Goal: Task Accomplishment & Management: Manage account settings

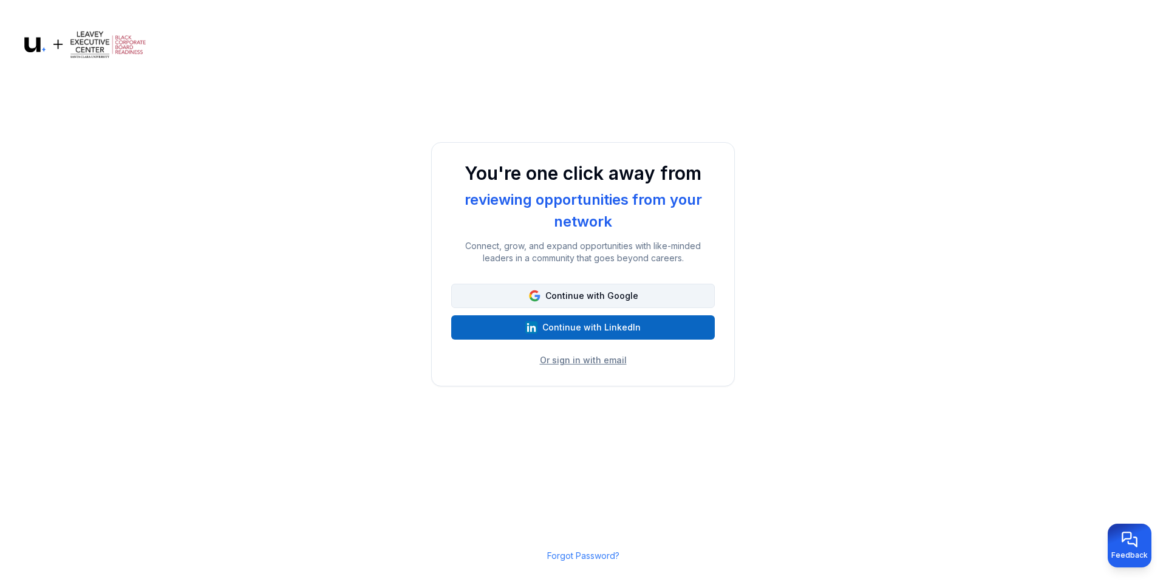
click at [633, 299] on button "Continue with Google" at bounding box center [582, 296] width 263 height 24
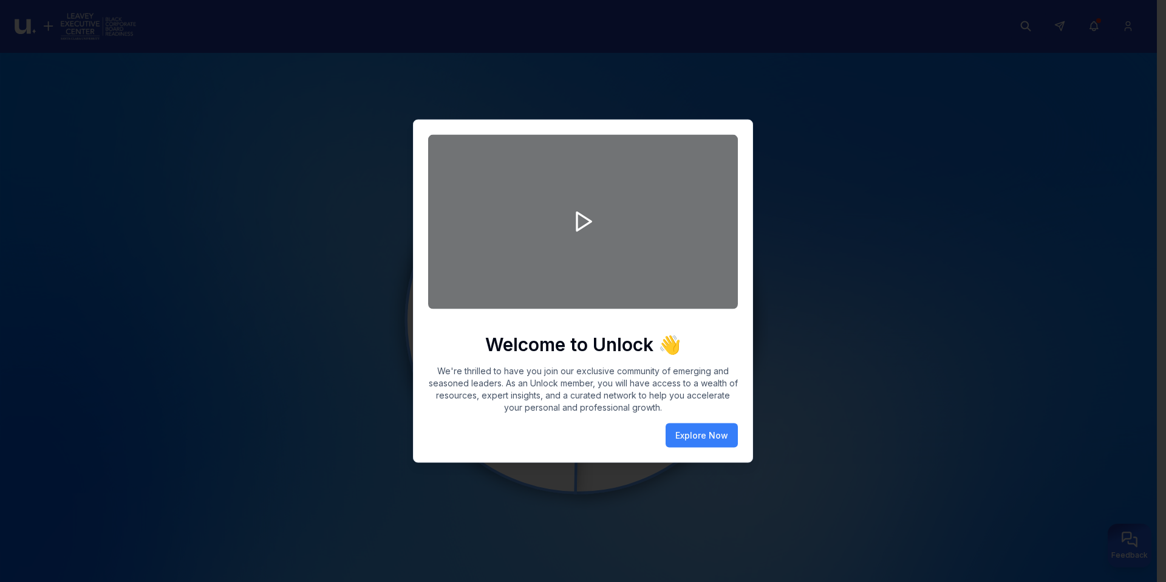
click at [803, 356] on div at bounding box center [583, 291] width 1166 height 582
click at [739, 396] on div "Welcome to Unlock 👋 We're thrilled to have you join our exclusive community of …" at bounding box center [583, 291] width 340 height 343
click at [692, 443] on button "Explore Now" at bounding box center [701, 435] width 72 height 24
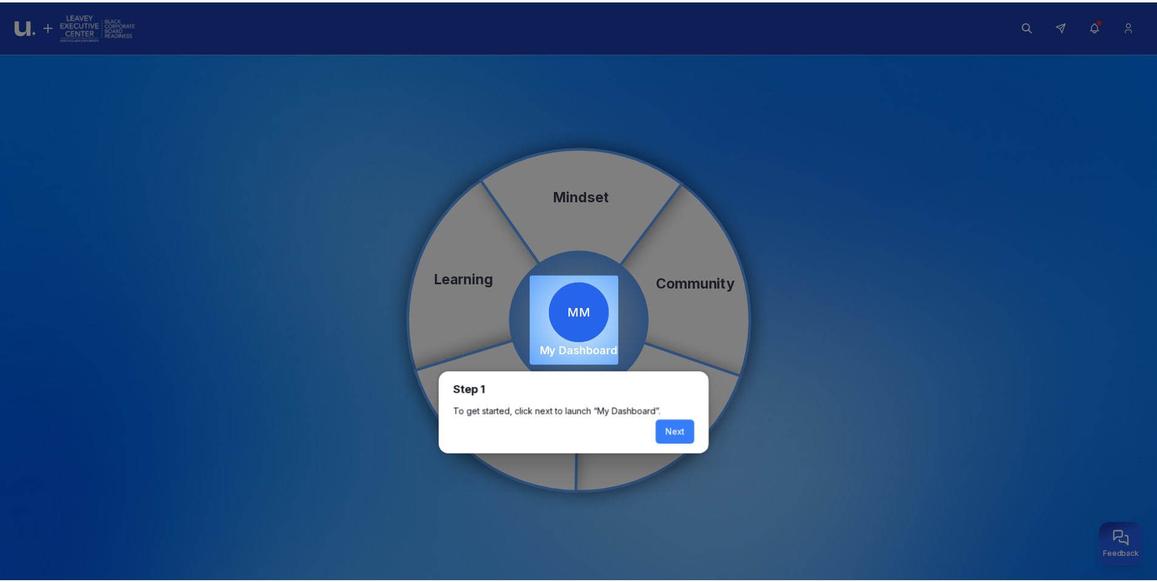
scroll to position [7, 0]
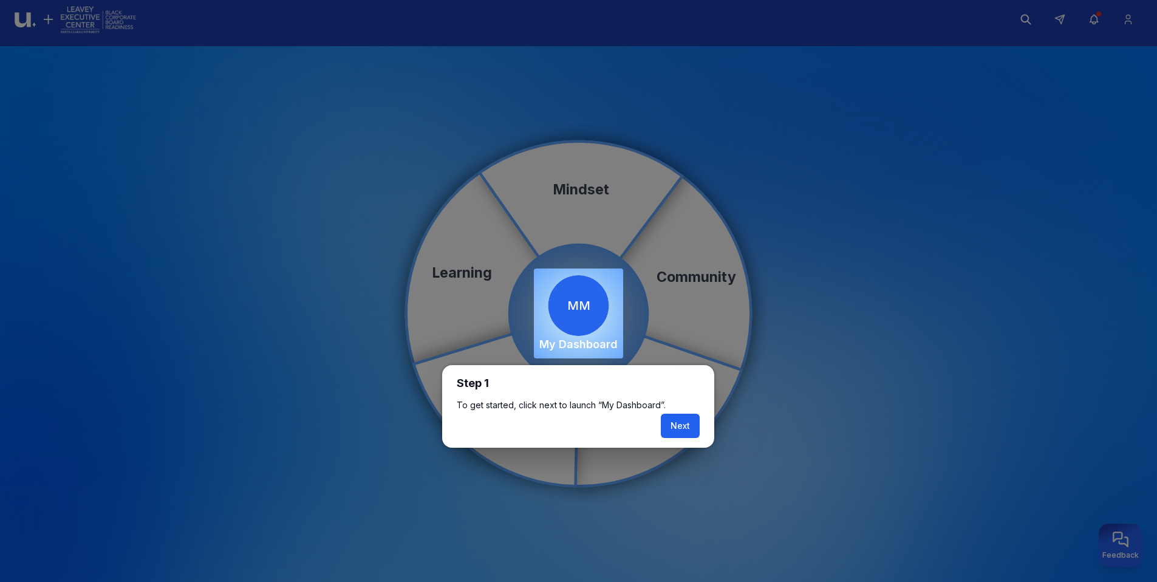
click at [680, 423] on button "Next" at bounding box center [680, 425] width 39 height 24
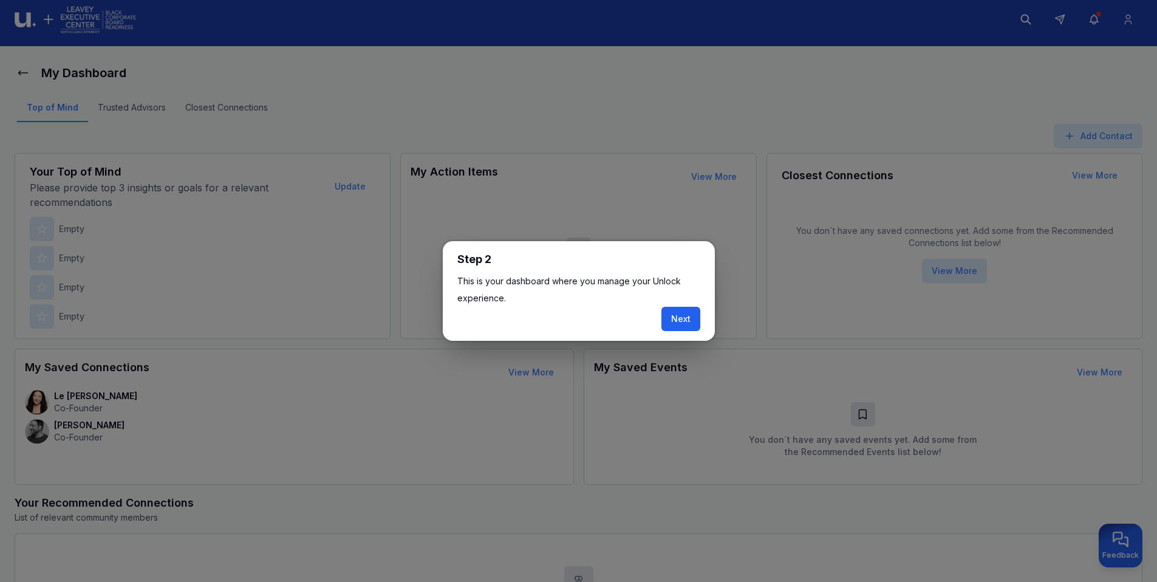
click at [682, 317] on button "Next" at bounding box center [680, 319] width 39 height 24
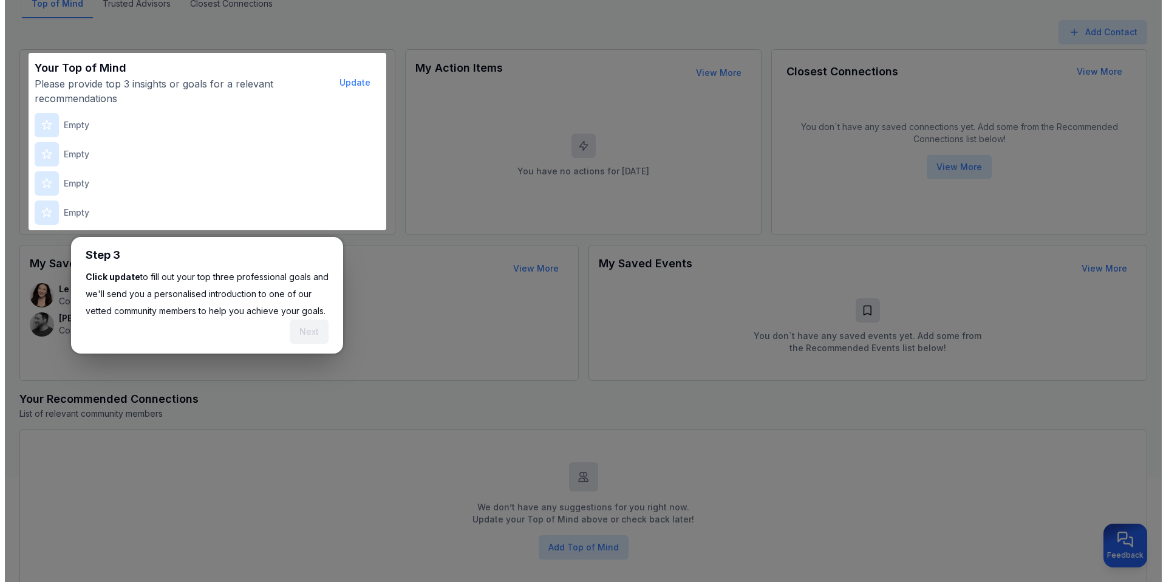
scroll to position [151, 0]
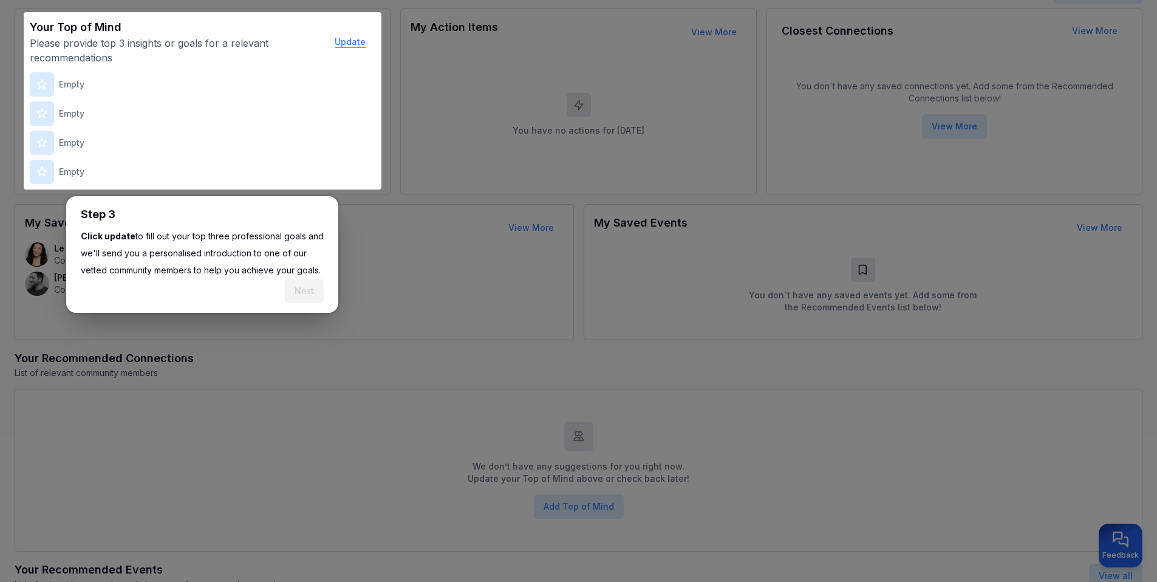
click at [350, 41] on button "Update" at bounding box center [350, 42] width 50 height 24
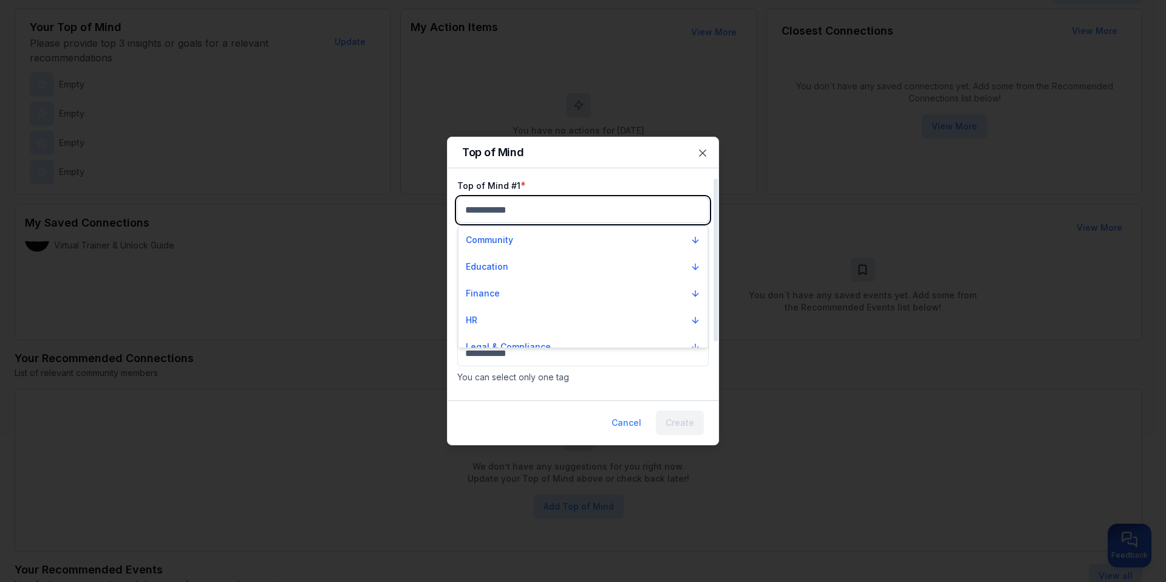
click at [559, 208] on body "My Dashboard Top of Mind Trusted Advisors Closest Connections Add Contact Your …" at bounding box center [578, 140] width 1157 height 582
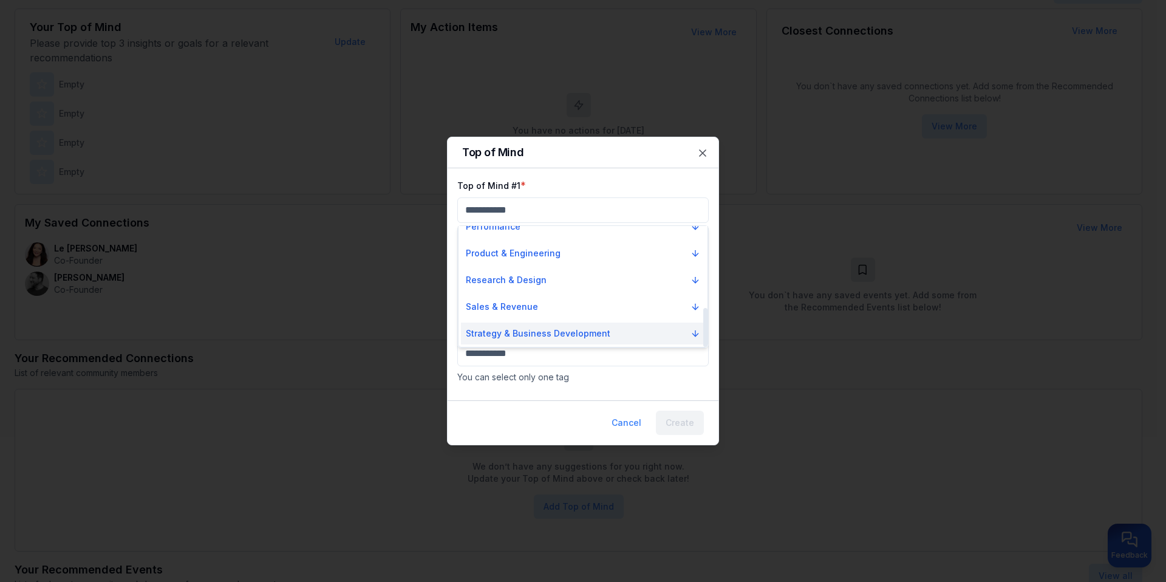
click at [597, 333] on p "Strategy & Business Development" at bounding box center [538, 333] width 144 height 12
click at [695, 333] on icon "Suggestions" at bounding box center [695, 332] width 0 height 5
click at [560, 336] on p "Strategy & Business Development" at bounding box center [538, 333] width 144 height 12
click at [555, 199] on div at bounding box center [583, 291] width 1166 height 582
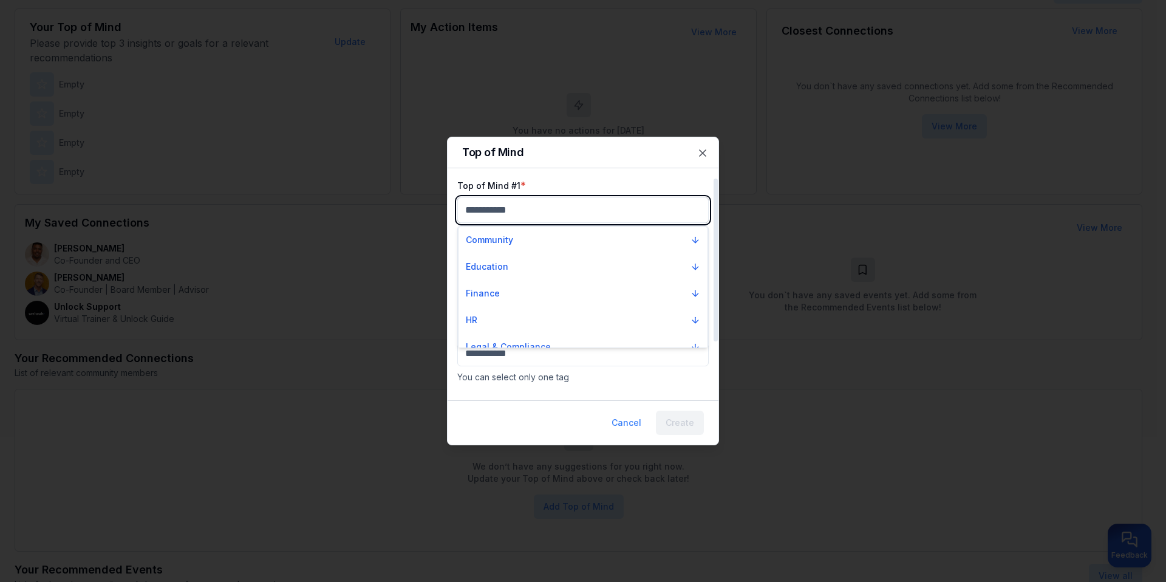
click at [554, 203] on body "My Dashboard Top of Mind Trusted Advisors Closest Connections Add Contact Your …" at bounding box center [578, 140] width 1157 height 582
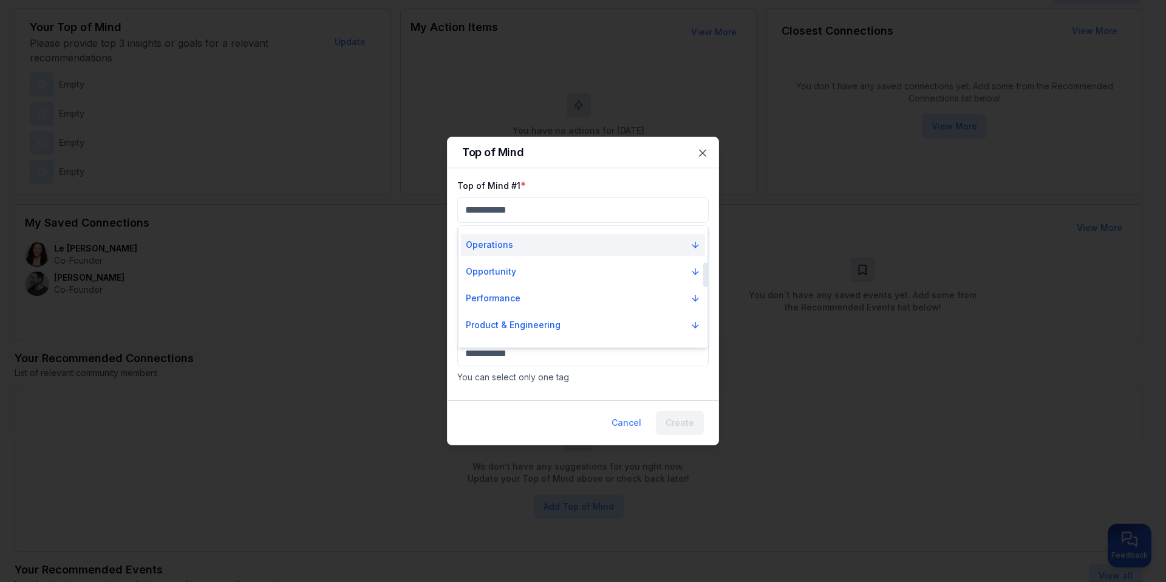
click at [495, 242] on p "Operations" at bounding box center [489, 245] width 47 height 12
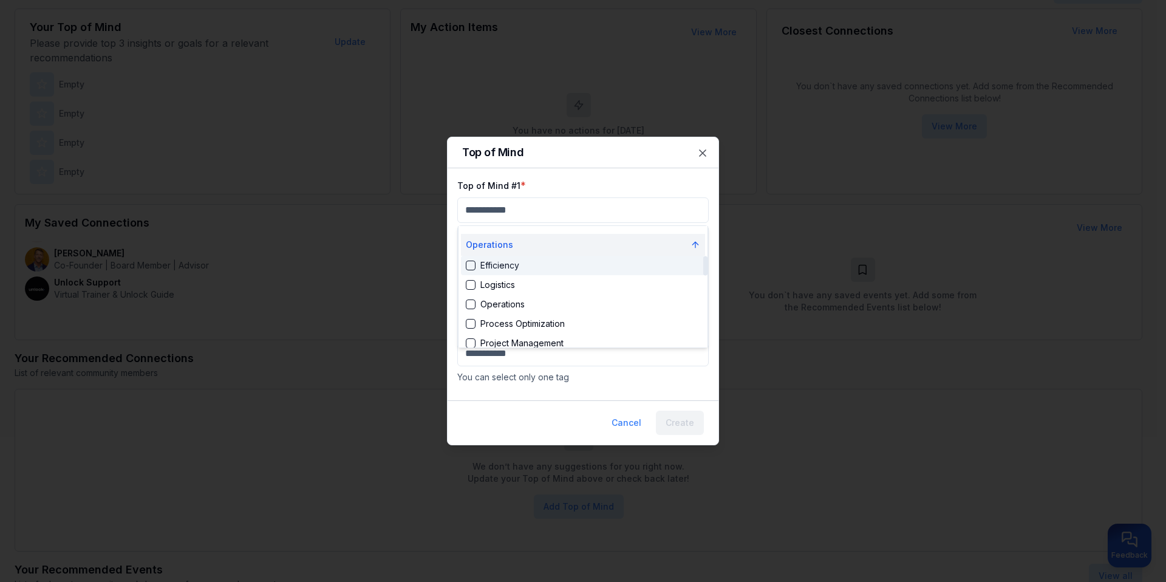
click at [696, 242] on icon "Suggestions" at bounding box center [695, 245] width 10 height 10
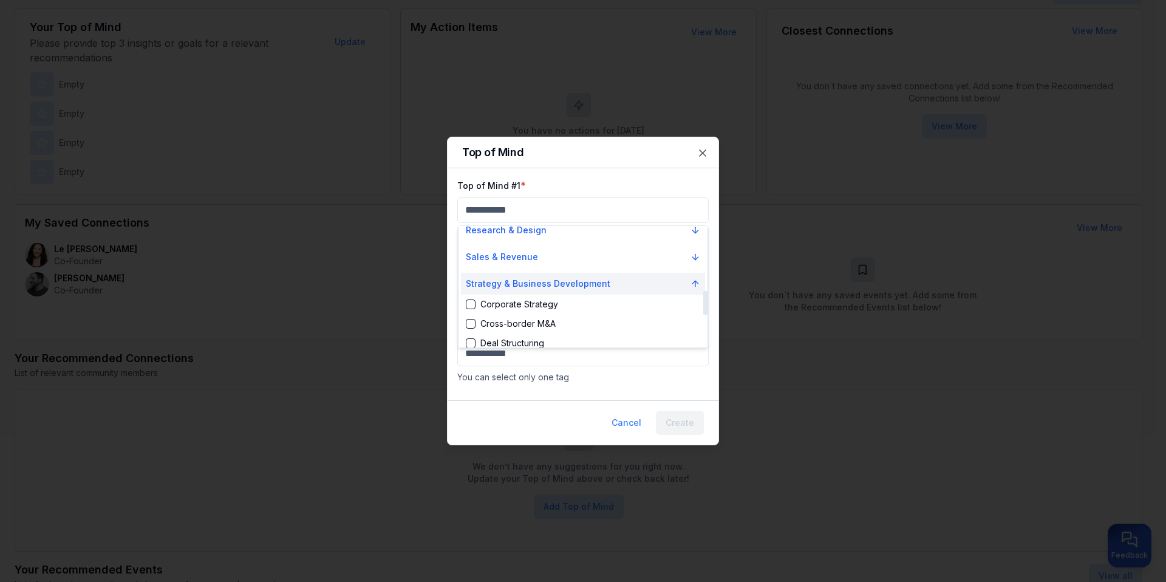
scroll to position [364, 0]
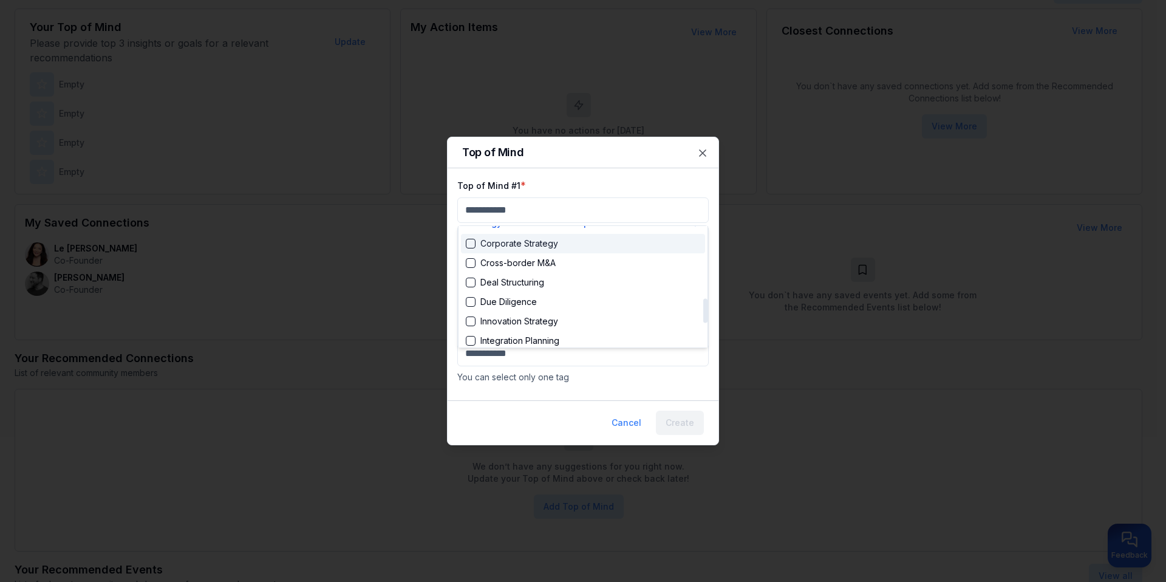
click at [471, 245] on div "Suggestions" at bounding box center [471, 244] width 10 height 10
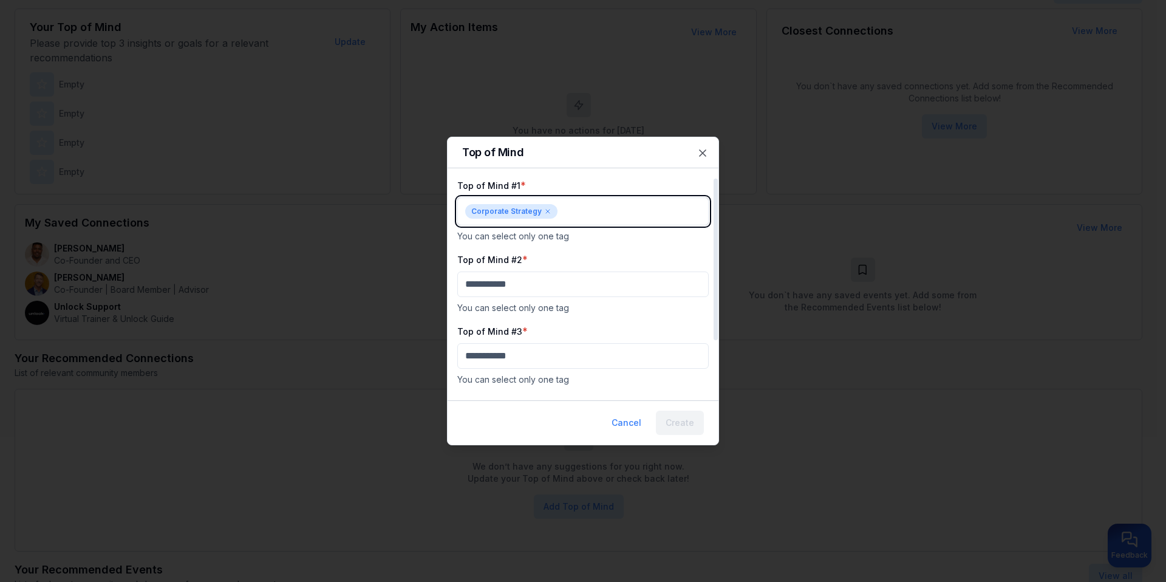
click at [576, 215] on body "My Dashboard Top of Mind Trusted Advisors Closest Connections Add Contact Your …" at bounding box center [578, 140] width 1157 height 582
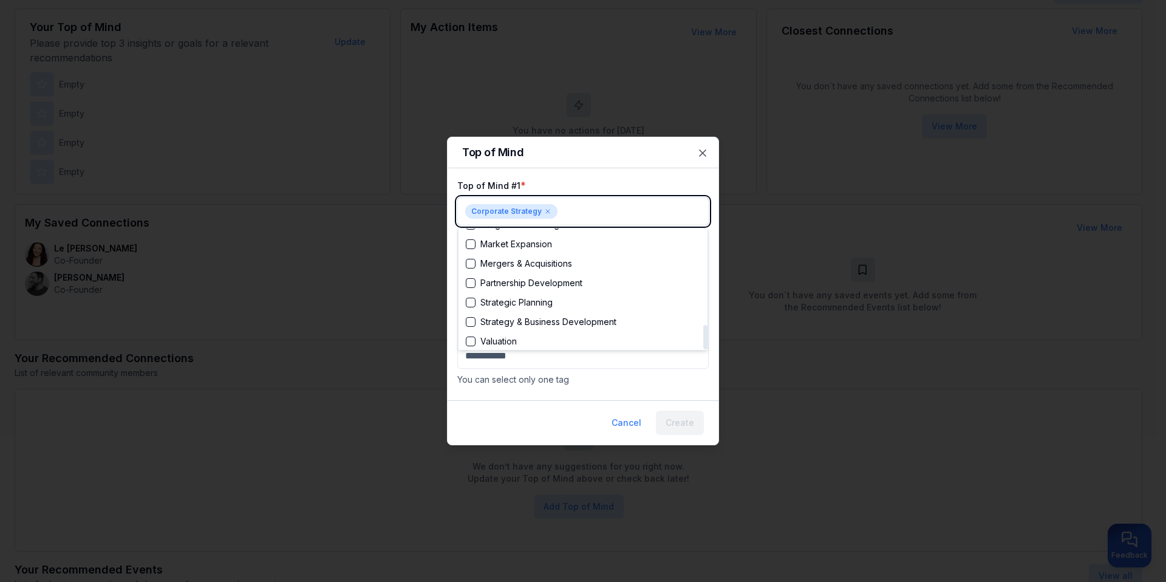
scroll to position [486, 0]
click at [467, 260] on div "Suggestions" at bounding box center [471, 261] width 10 height 10
click at [473, 263] on div "Suggestions" at bounding box center [471, 261] width 10 height 10
click at [472, 262] on div "Suggestions" at bounding box center [471, 261] width 10 height 10
click at [469, 299] on div "Suggestions" at bounding box center [471, 299] width 10 height 10
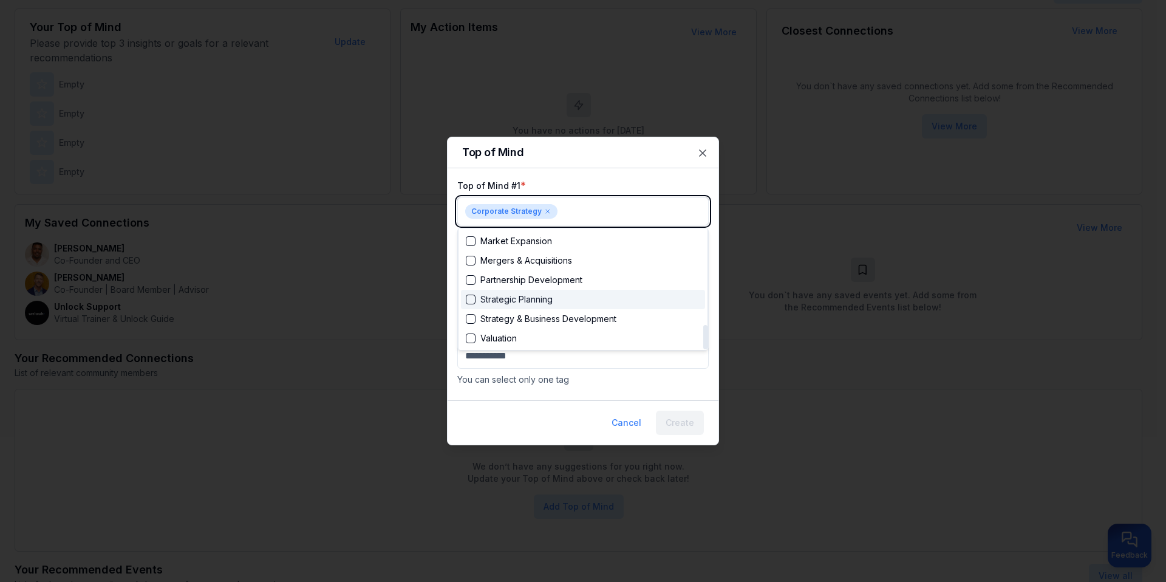
click at [492, 296] on div "Strategic Planning" at bounding box center [509, 299] width 87 height 12
click at [469, 262] on div "Suggestions" at bounding box center [471, 261] width 10 height 10
click at [484, 295] on div "Strategic Planning" at bounding box center [509, 298] width 87 height 12
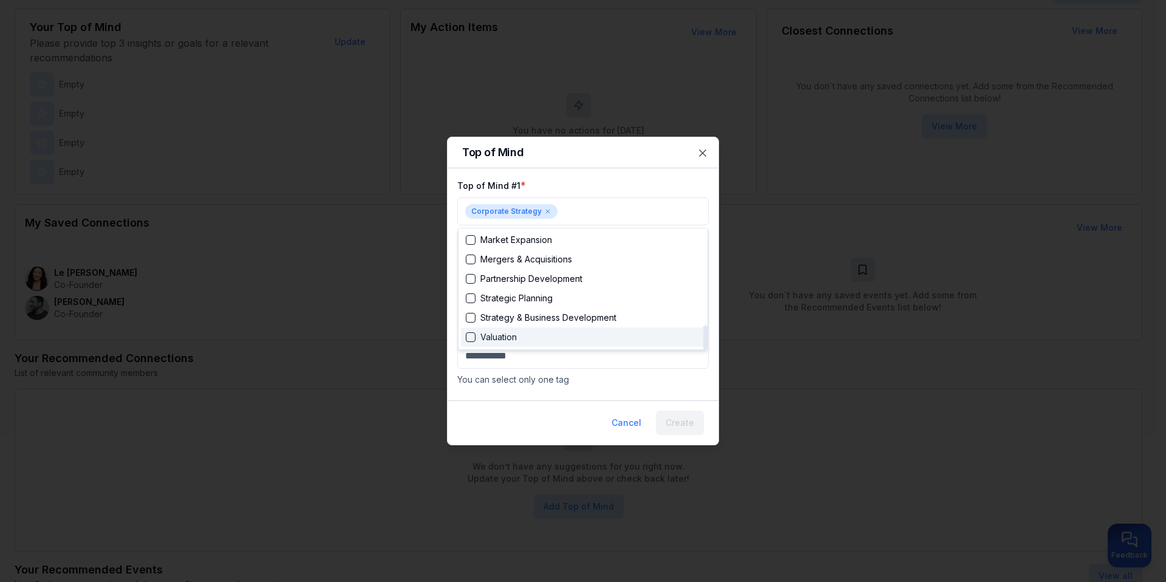
click at [566, 379] on div at bounding box center [583, 291] width 1166 height 582
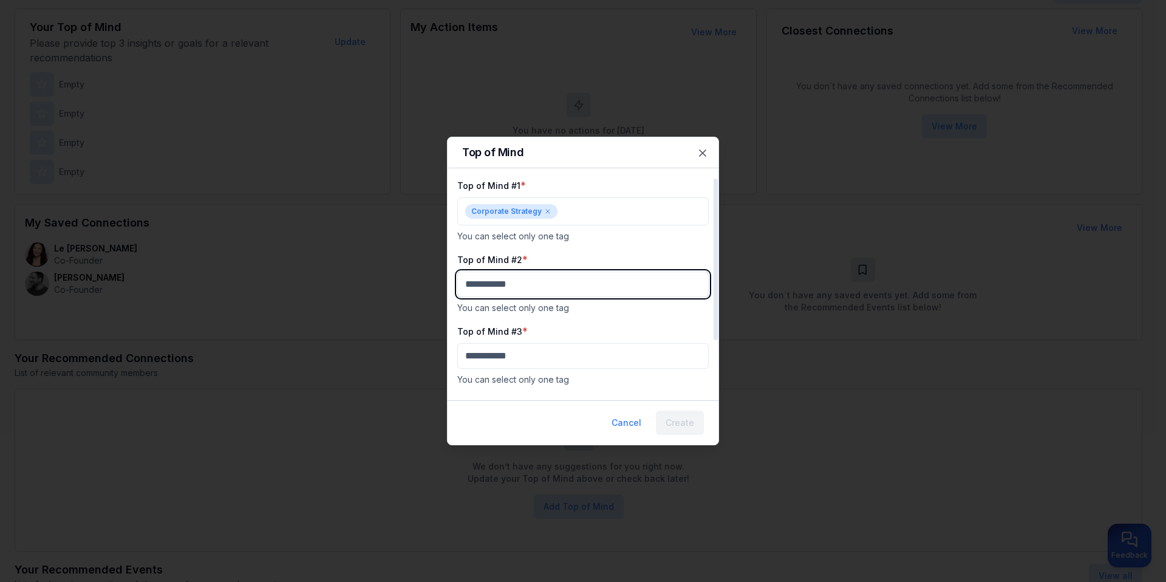
click at [518, 285] on body "My Dashboard Top of Mind Trusted Advisors Closest Connections Add Contact Your …" at bounding box center [578, 140] width 1157 height 582
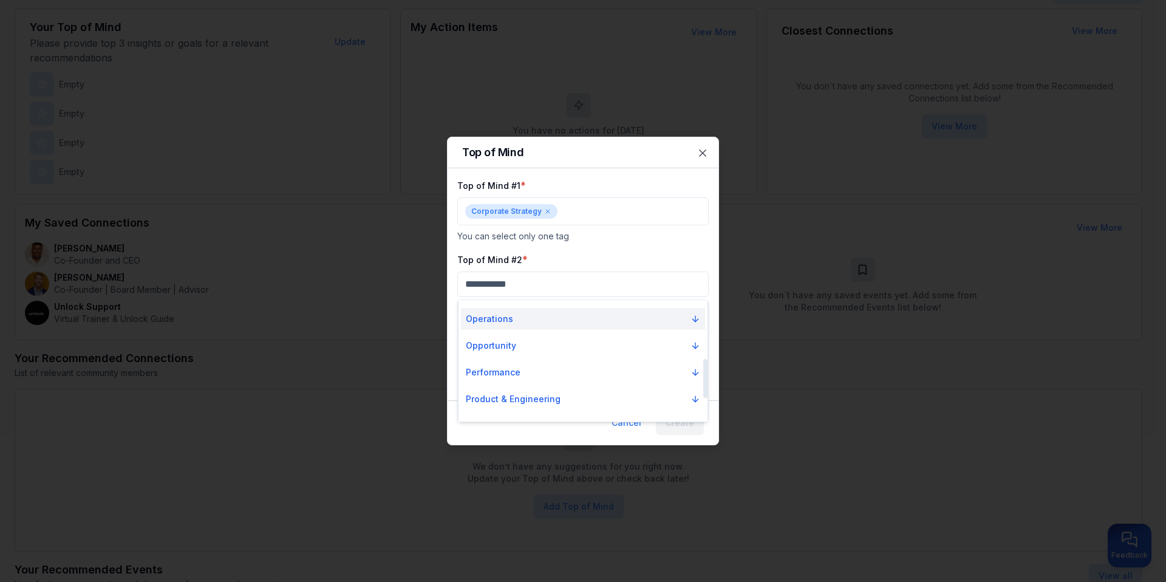
click at [515, 322] on button "Operations" at bounding box center [583, 319] width 244 height 22
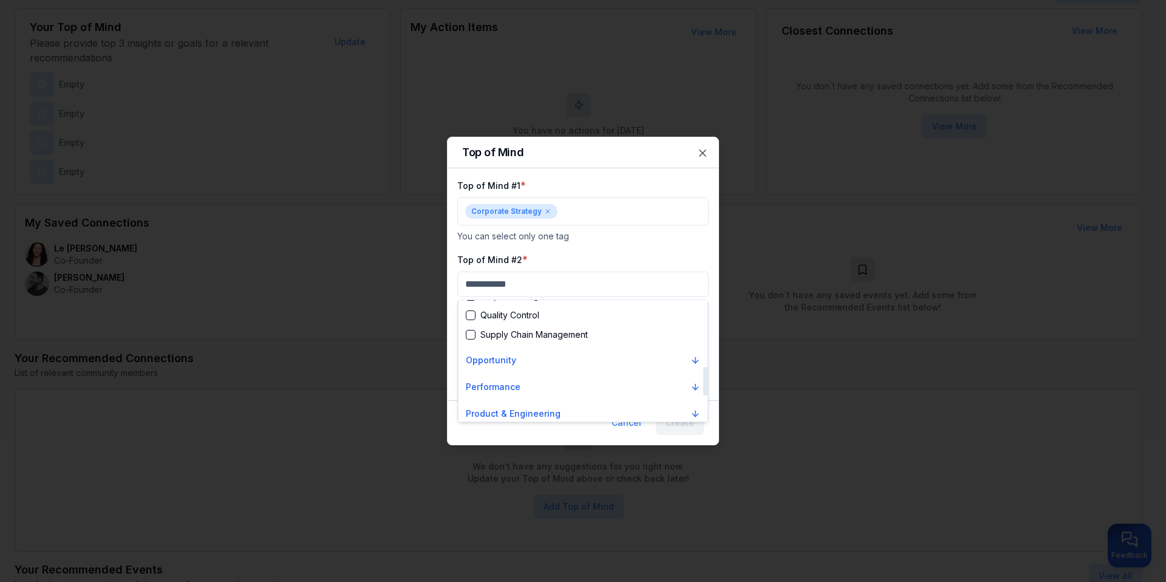
scroll to position [243, 0]
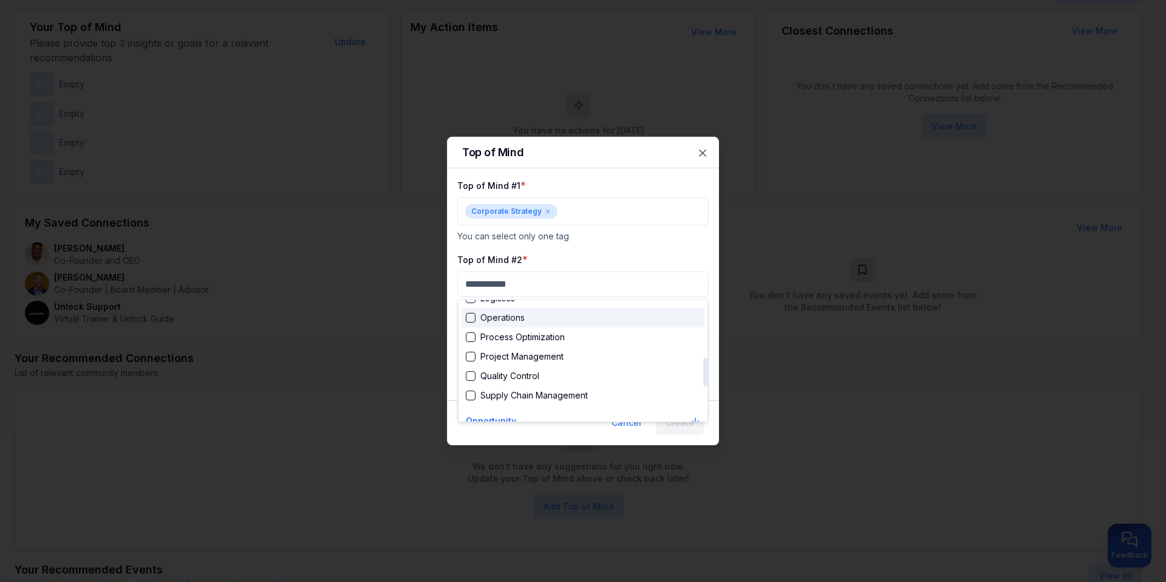
click at [474, 315] on div "Suggestions" at bounding box center [471, 318] width 10 height 10
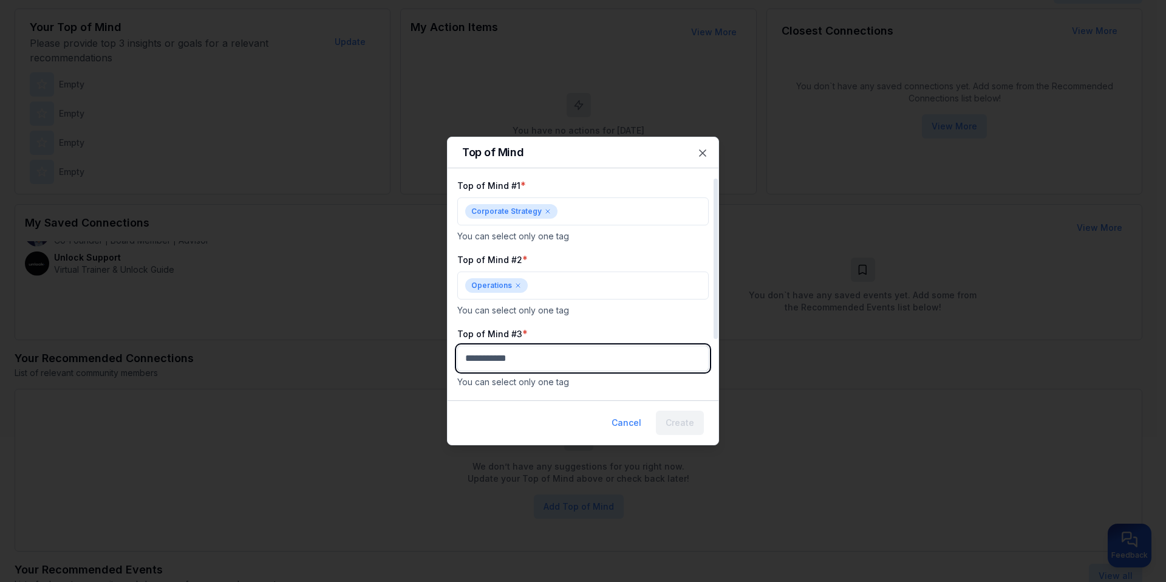
click at [548, 360] on body "My Dashboard Top of Mind Trusted Advisors Closest Connections Add Contact Your …" at bounding box center [578, 140] width 1157 height 582
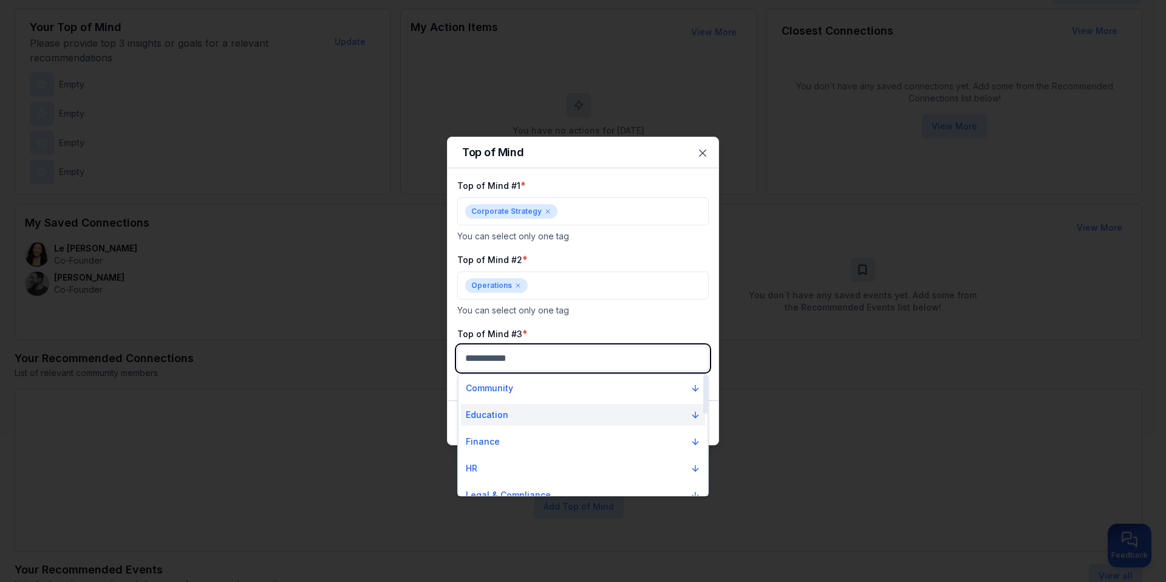
scroll to position [61, 0]
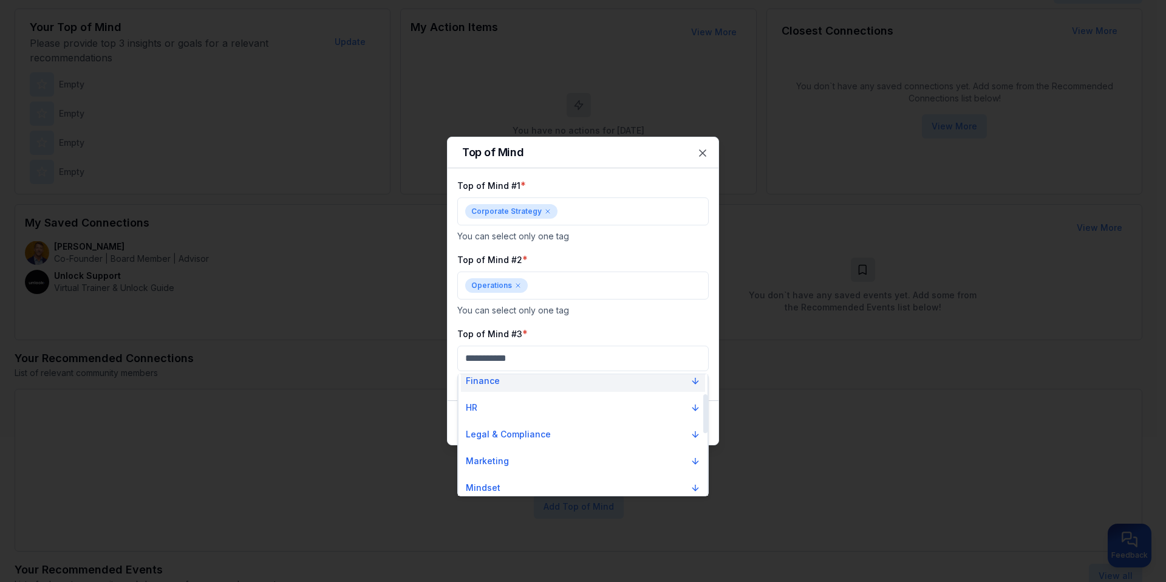
click at [541, 386] on button "Finance" at bounding box center [583, 381] width 244 height 22
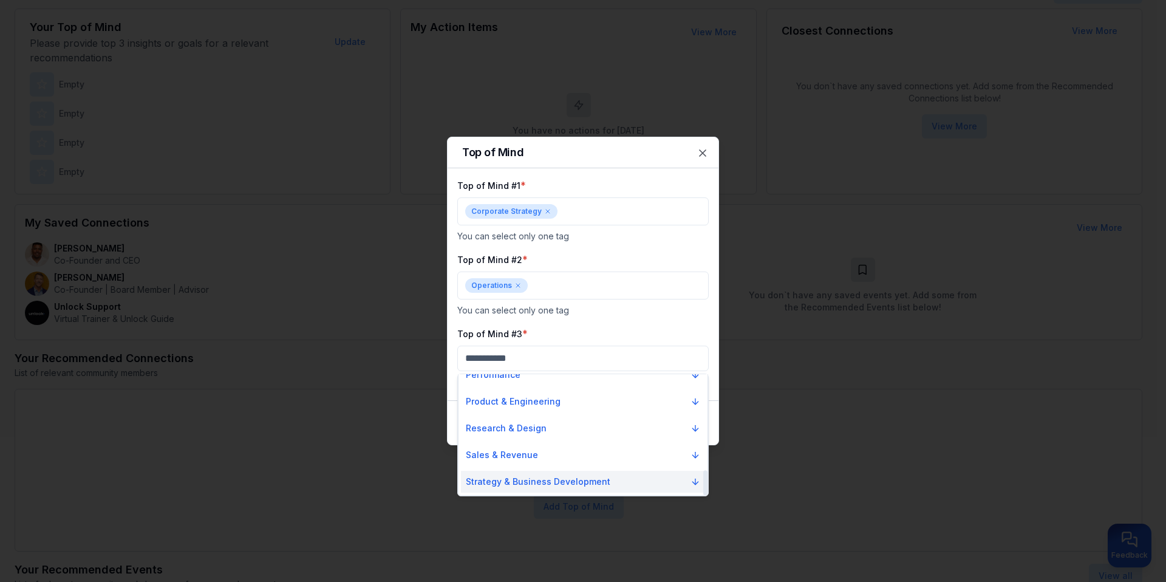
click at [549, 476] on p "Strategy & Business Development" at bounding box center [538, 481] width 144 height 12
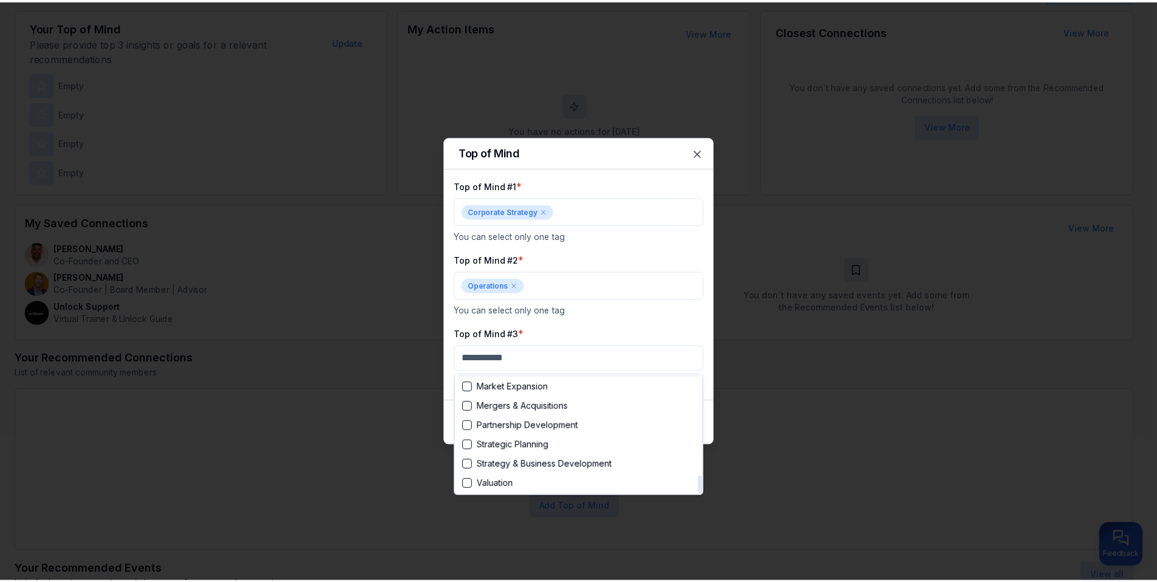
scroll to position [681, 0]
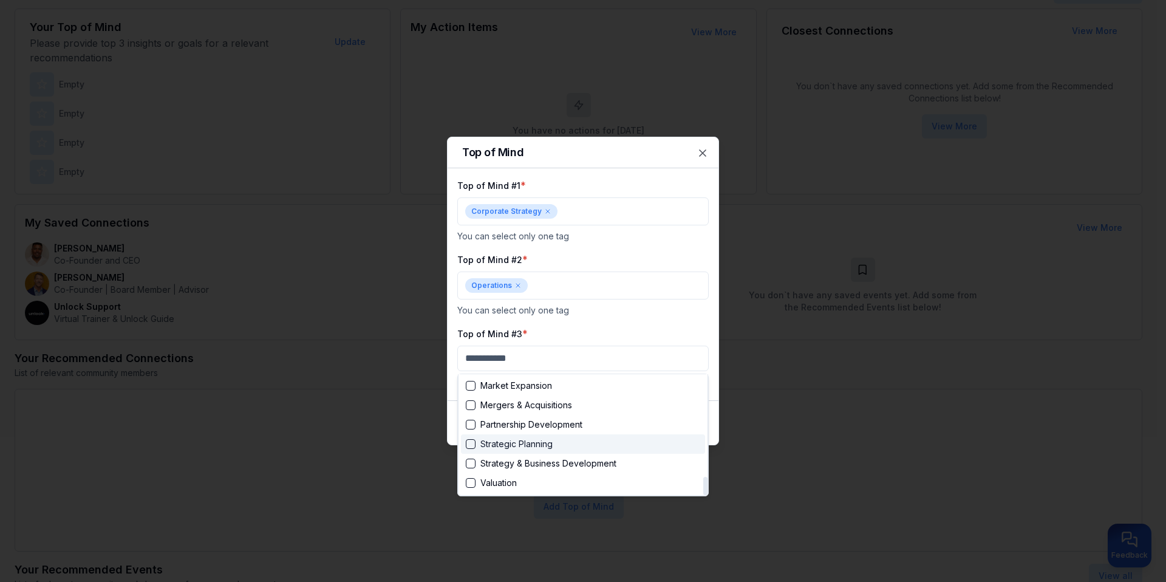
click at [538, 446] on div "Strategic Planning" at bounding box center [509, 444] width 87 height 12
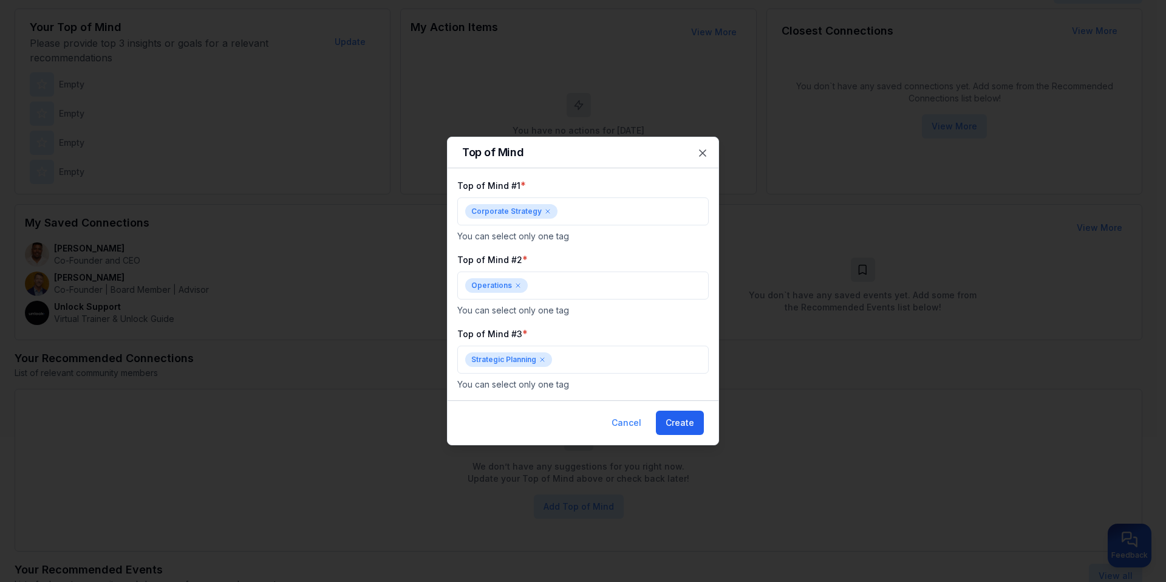
click at [667, 426] on button "Create" at bounding box center [680, 422] width 48 height 24
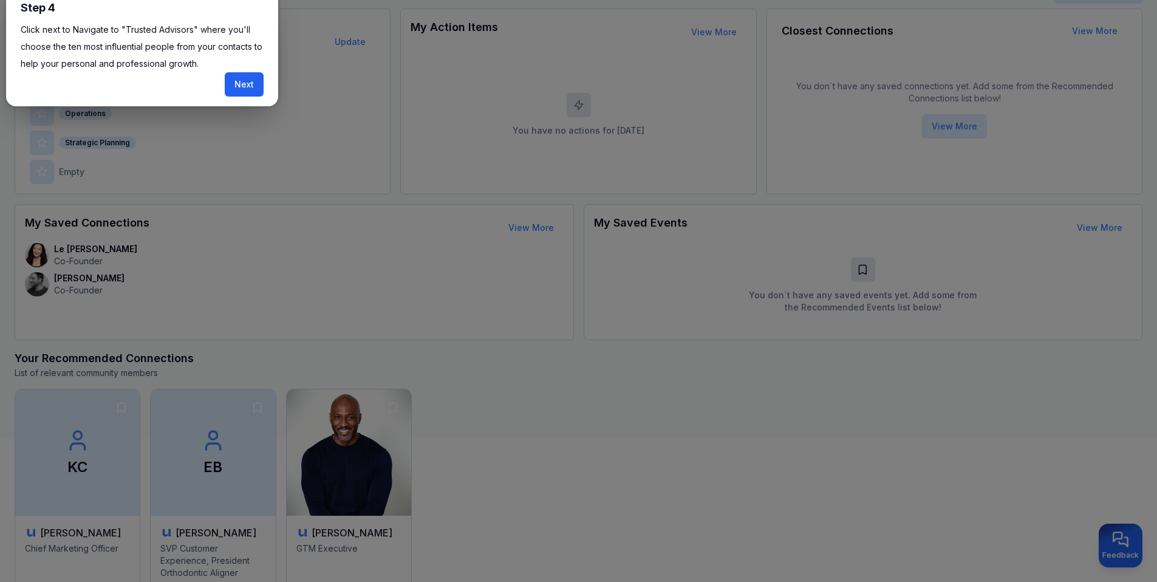
click at [233, 83] on button "Next" at bounding box center [244, 84] width 39 height 24
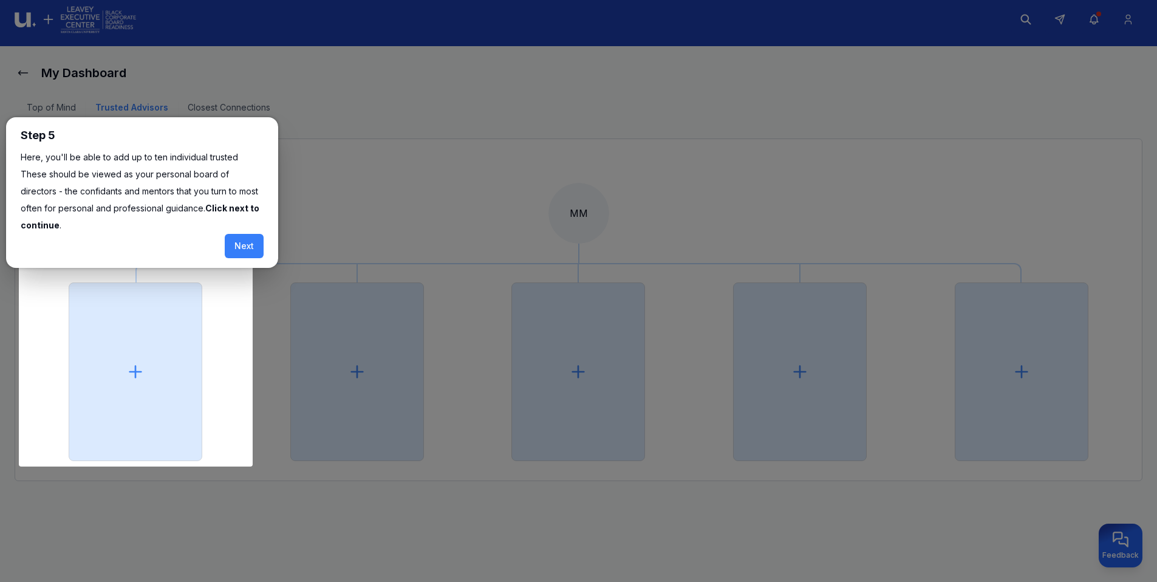
scroll to position [32, 0]
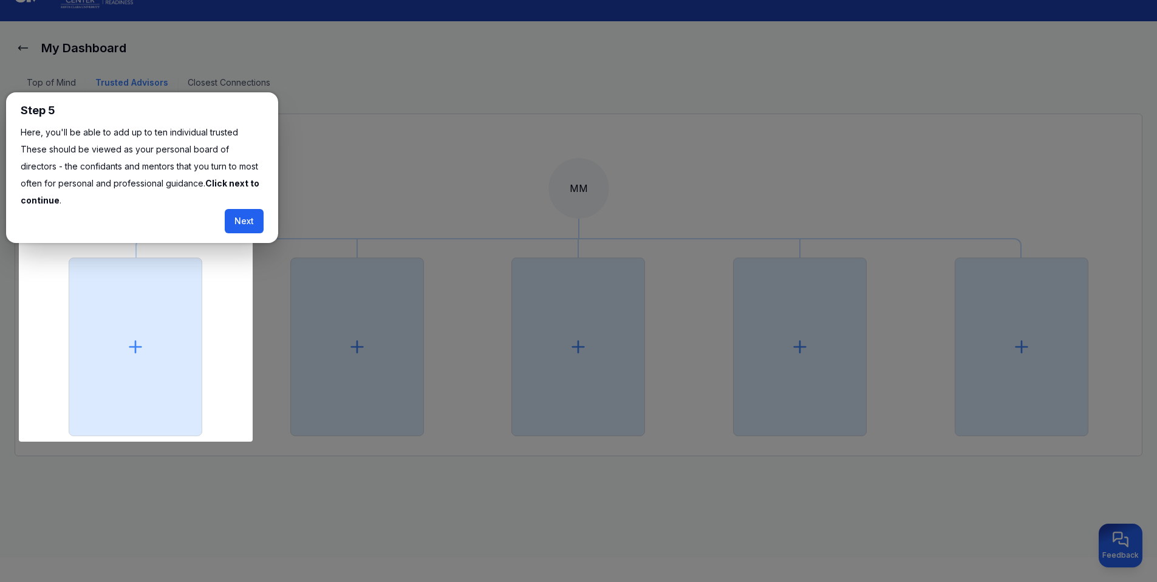
click at [234, 209] on button "Next" at bounding box center [244, 221] width 39 height 24
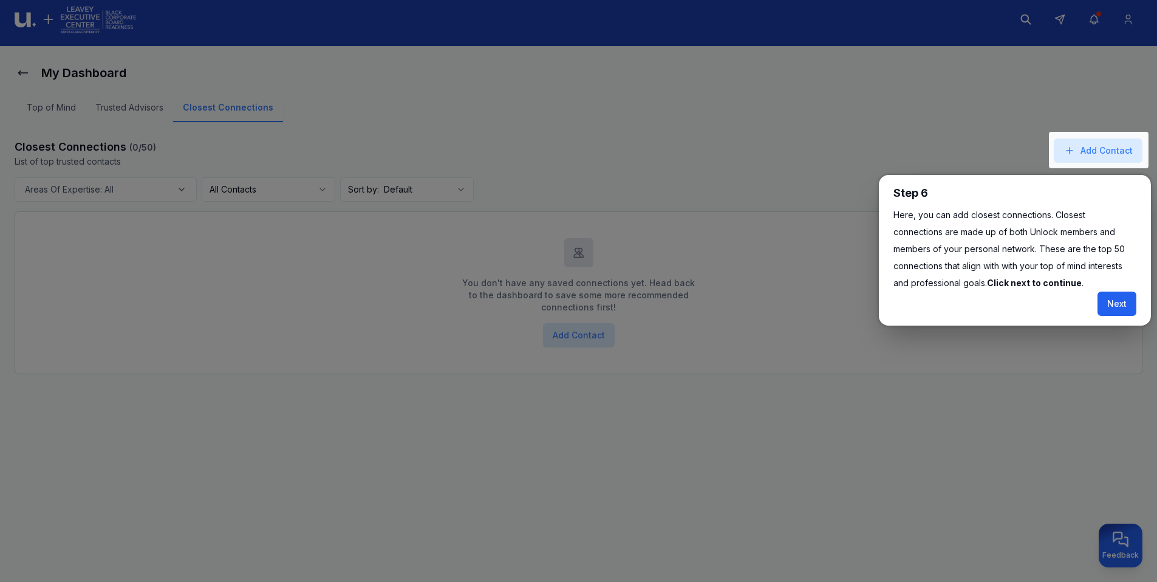
click at [1127, 308] on button "Next" at bounding box center [1116, 303] width 39 height 24
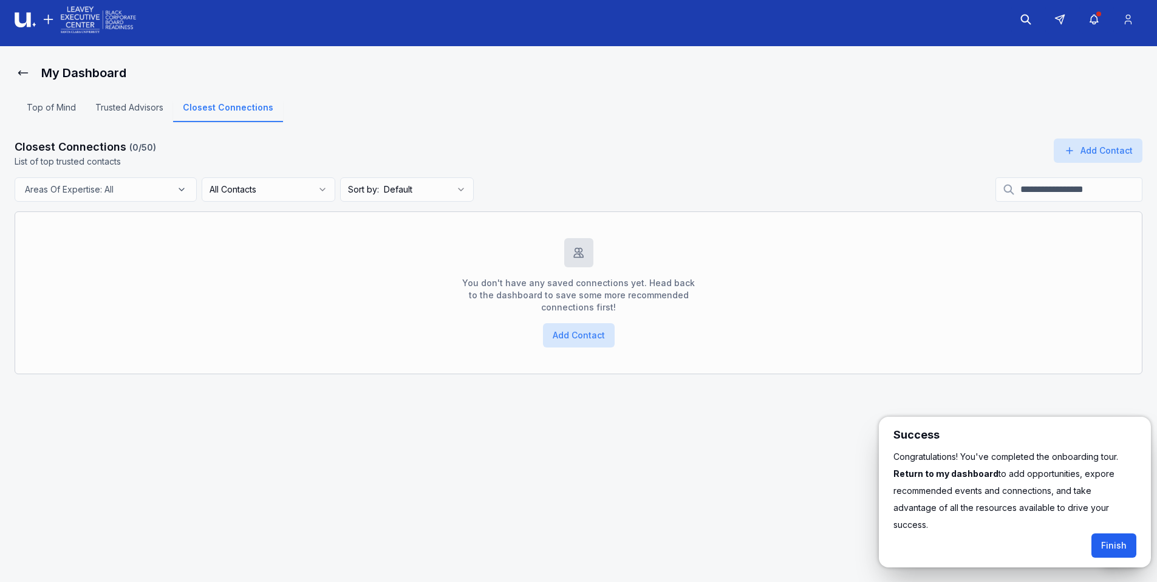
click at [1102, 533] on button "Finish" at bounding box center [1113, 545] width 45 height 24
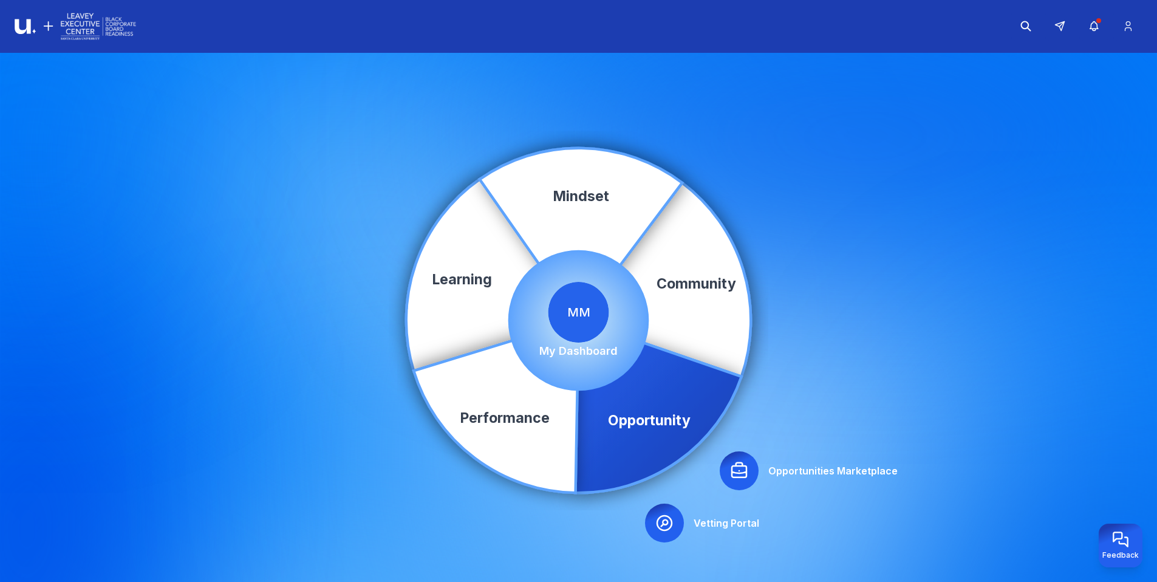
click at [571, 307] on span "MM" at bounding box center [578, 312] width 61 height 61
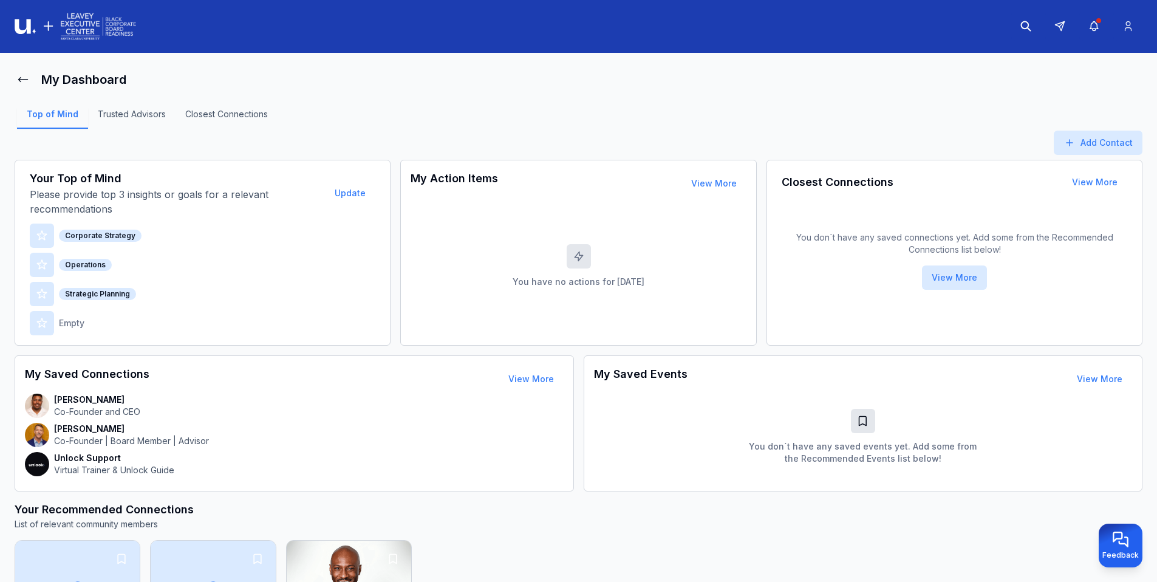
click at [62, 322] on p "Empty" at bounding box center [71, 323] width 25 height 12
click at [334, 192] on button "Update" at bounding box center [350, 193] width 50 height 24
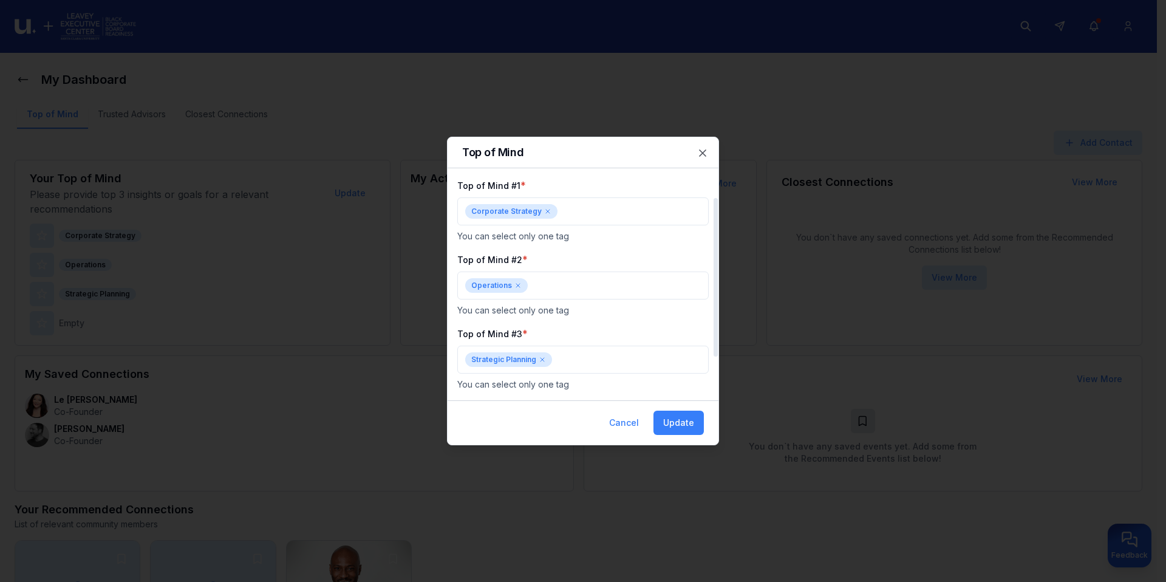
scroll to position [70, 0]
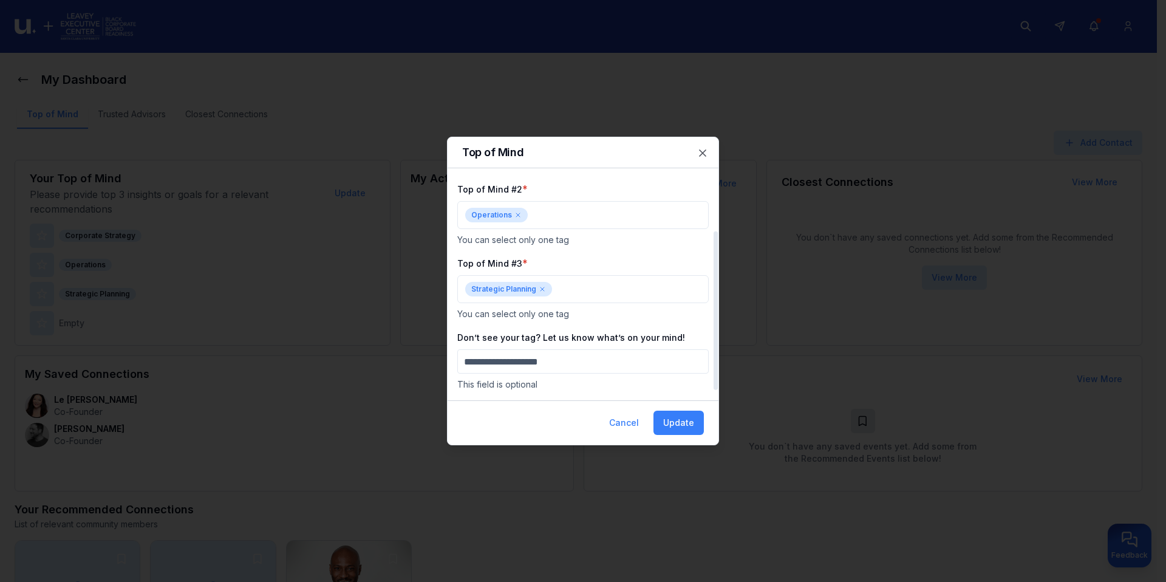
click at [530, 362] on input "Don’t see your tag? Let us know what’s on your mind!" at bounding box center [582, 361] width 251 height 24
type input "**********"
click at [671, 426] on button "Update" at bounding box center [678, 422] width 50 height 24
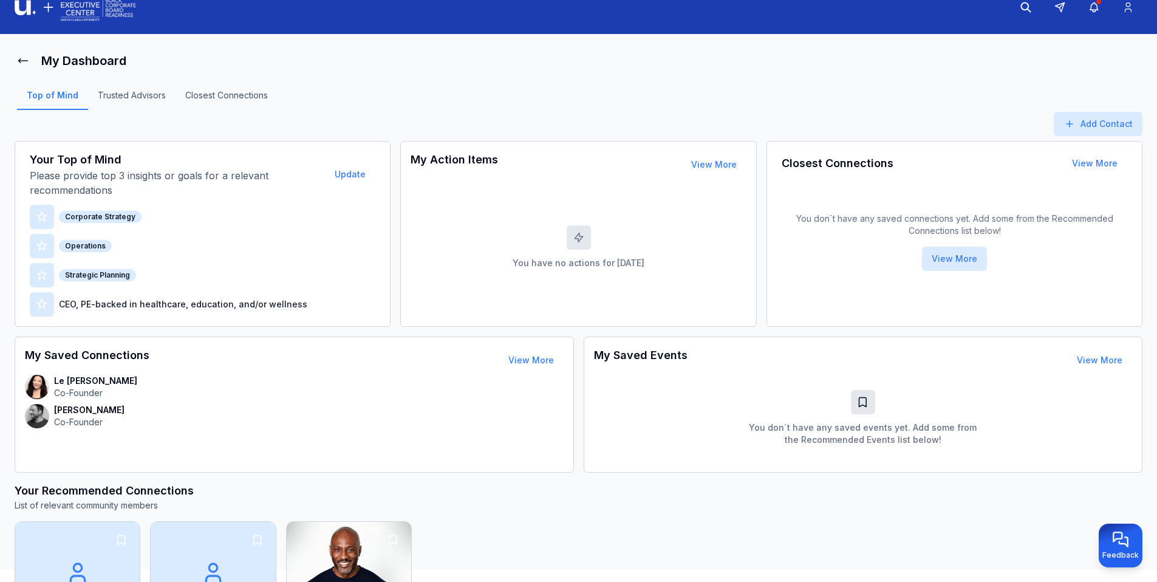
scroll to position [0, 0]
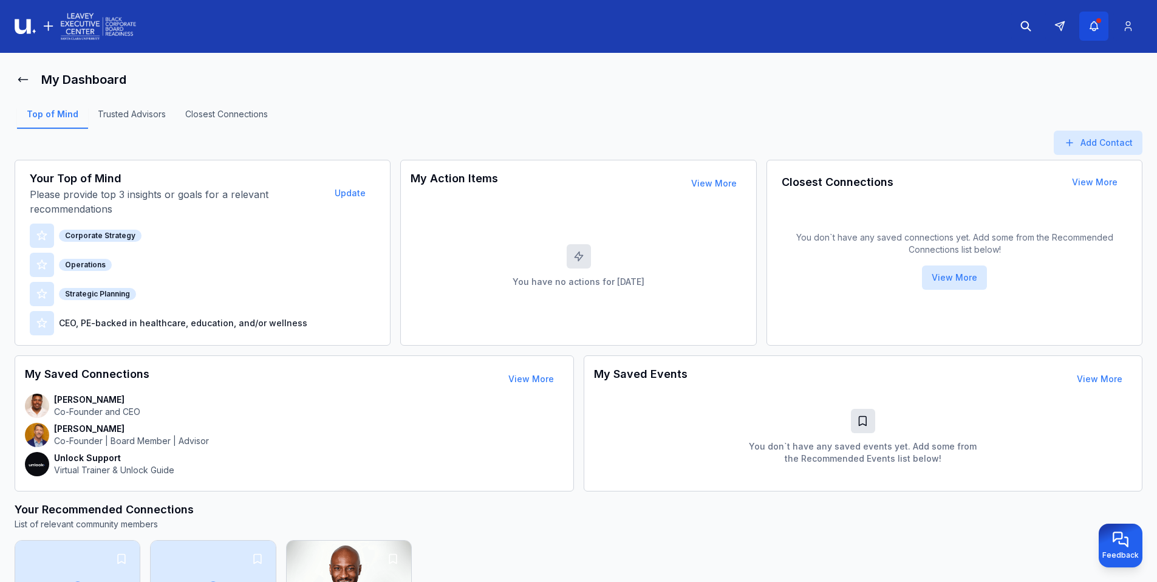
click at [1096, 21] on div "button" at bounding box center [1098, 20] width 5 height 5
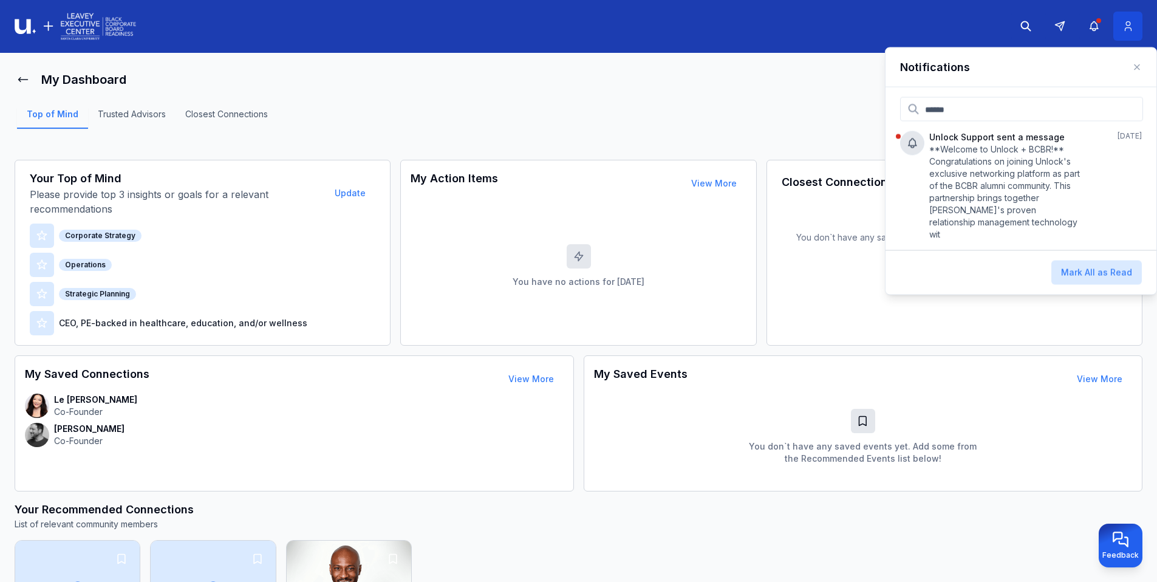
click at [1130, 22] on icon at bounding box center [1127, 26] width 13 height 12
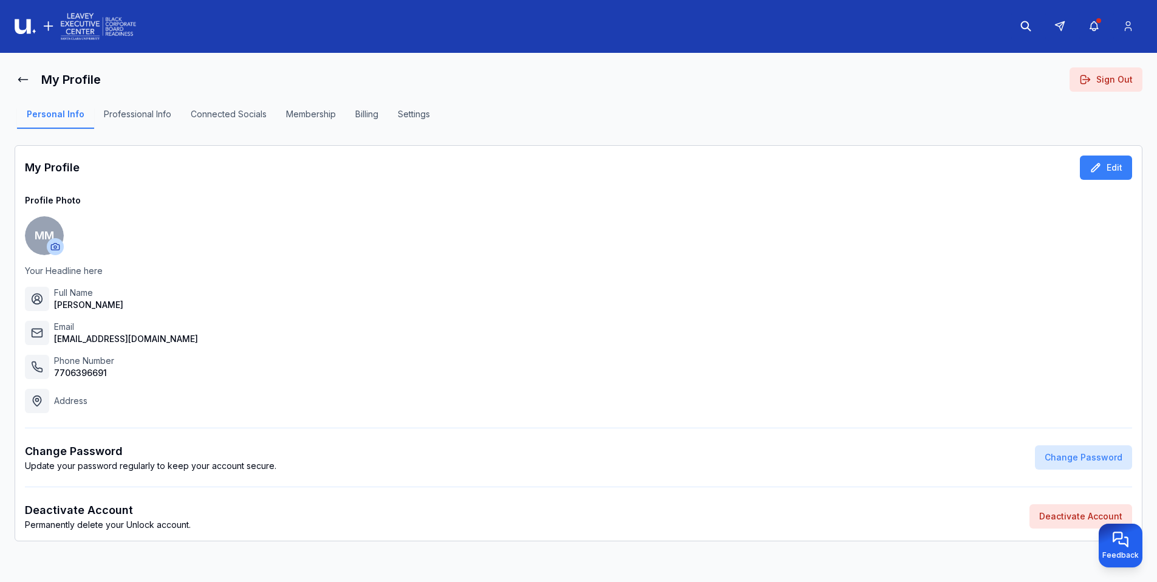
click at [38, 237] on span "MM" at bounding box center [44, 235] width 39 height 39
click at [51, 248] on html "My Profile Sign Out Personal Info Professional Info Connected Socials Membershi…" at bounding box center [578, 291] width 1157 height 582
click at [101, 234] on span "Change Profile Photo" at bounding box center [132, 237] width 86 height 12
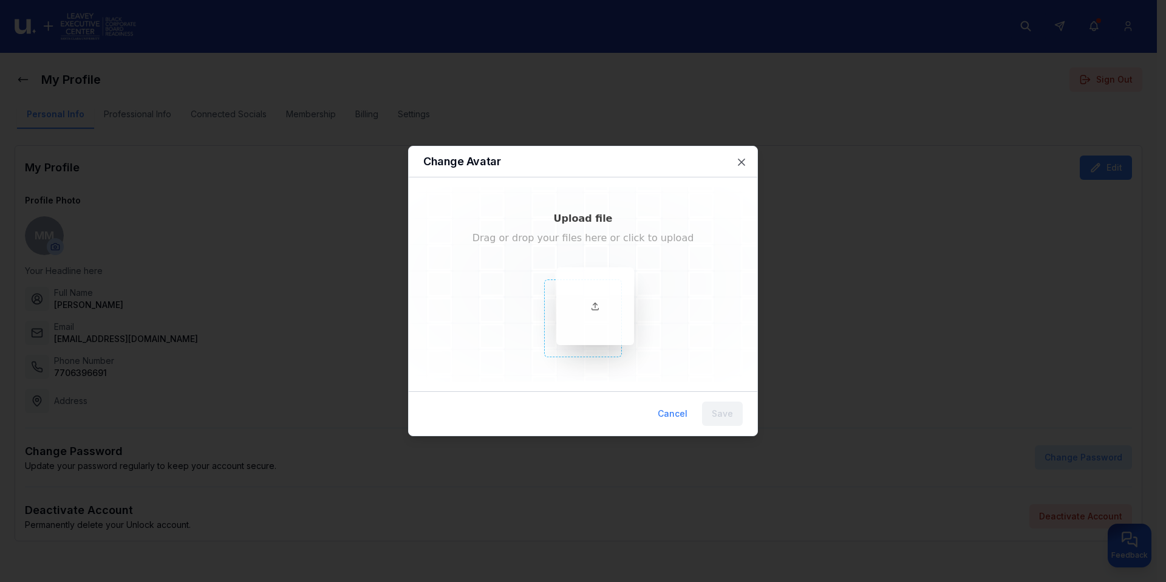
click at [596, 310] on icon at bounding box center [595, 309] width 7 height 2
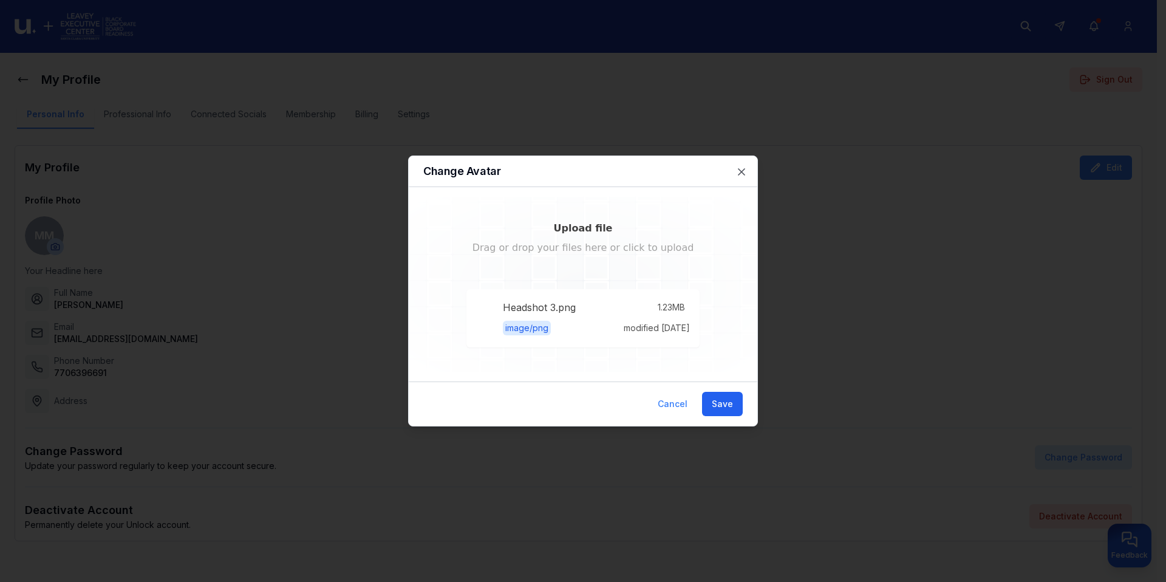
click at [728, 399] on button "Save" at bounding box center [722, 404] width 41 height 24
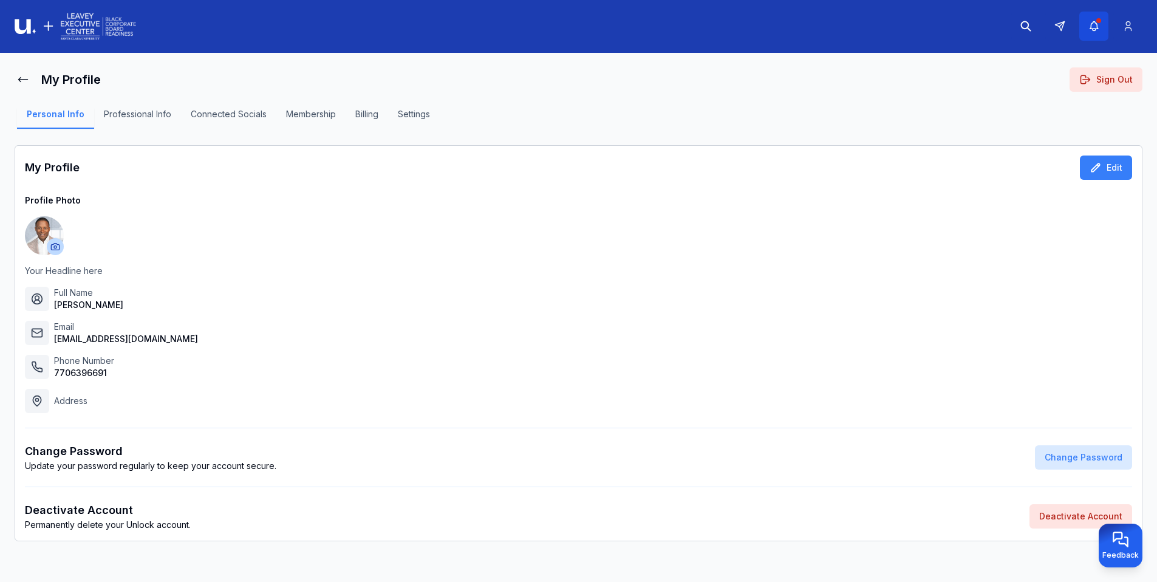
click at [1096, 26] on icon "button" at bounding box center [1093, 26] width 8 height 9
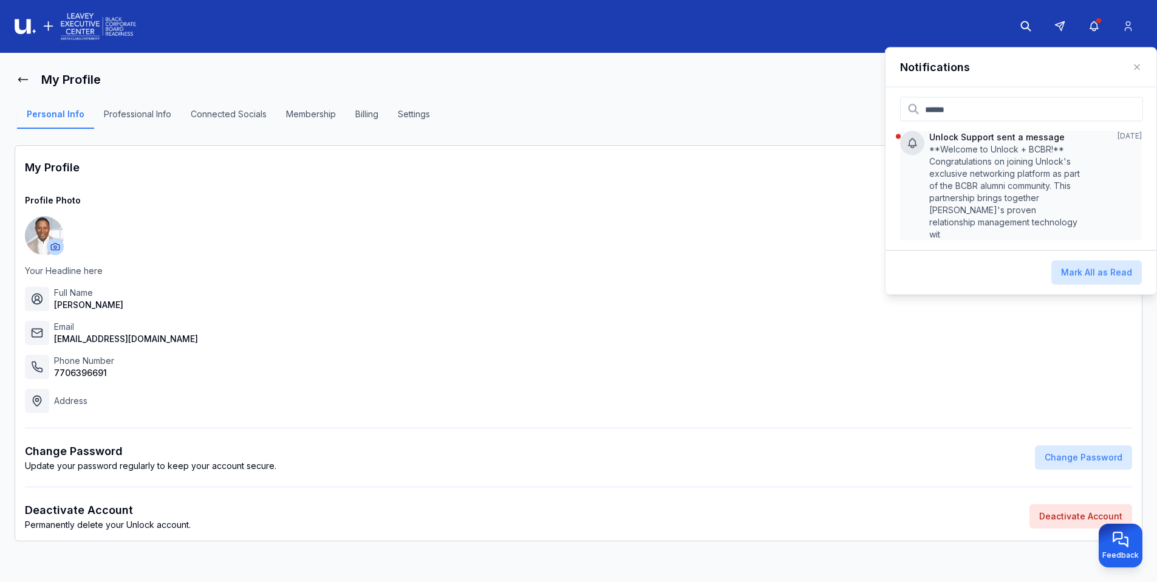
click at [971, 155] on p "**Welcome to Unlock + BCBR!** Congratulations on joining Unlock's exclusive net…" at bounding box center [1005, 191] width 152 height 97
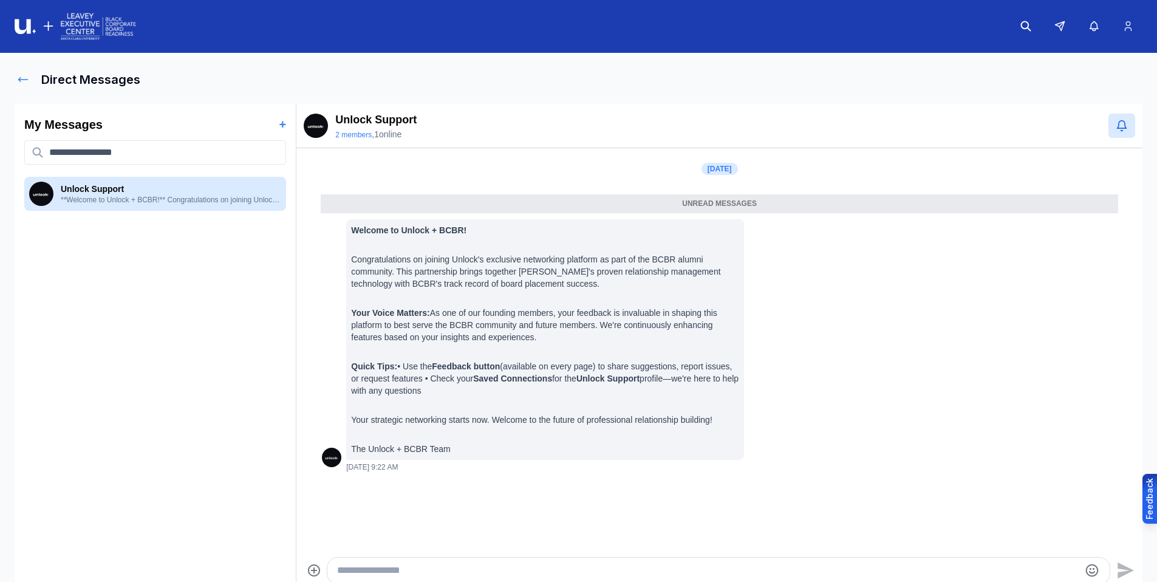
click at [20, 77] on icon at bounding box center [23, 79] width 9 height 4
